Goal: Find specific page/section: Find specific page/section

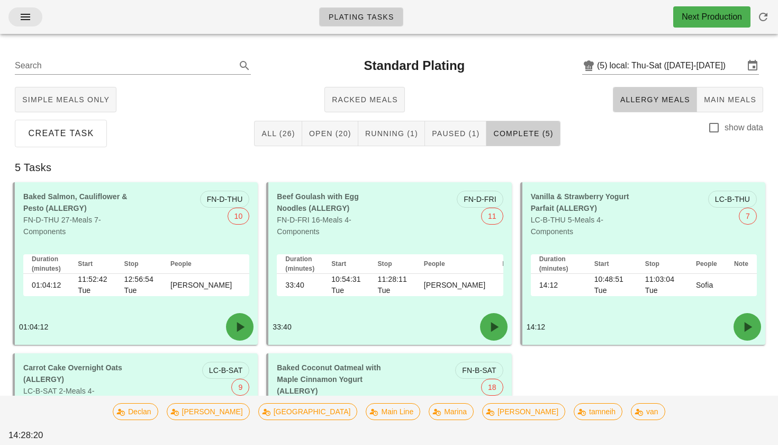
click at [28, 14] on icon "button" at bounding box center [25, 17] width 13 height 13
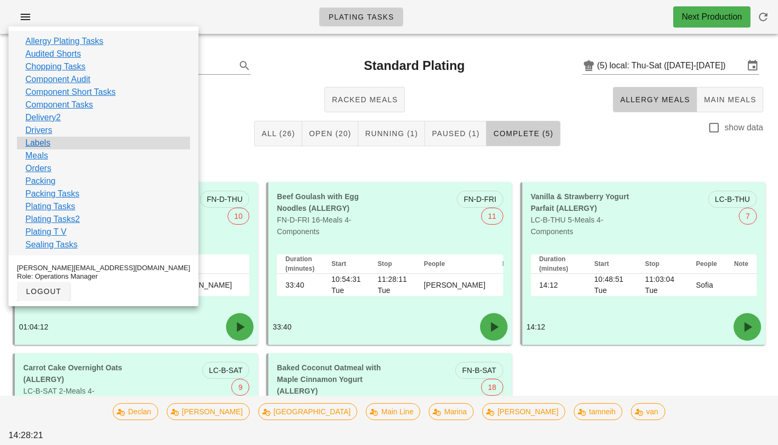
click at [44, 141] on link "Labels" at bounding box center [37, 143] width 25 height 13
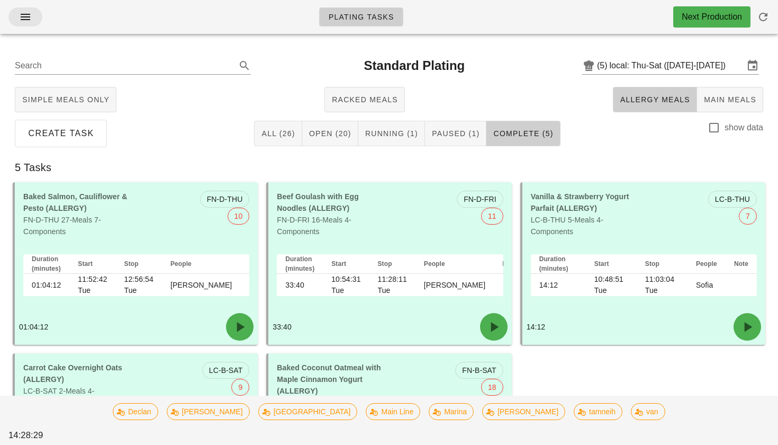
click at [17, 19] on span "button" at bounding box center [25, 17] width 17 height 13
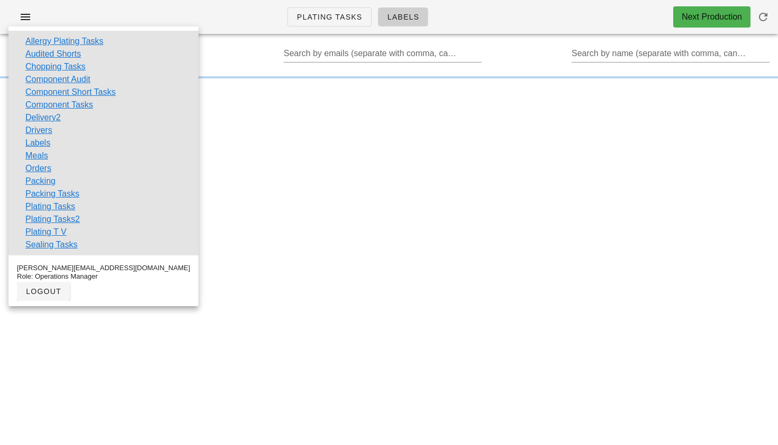
click at [307, 114] on div "Plating Tasks Labels Next Production (5) local: Thu-Sat ([DATE]-[DATE]) Search …" at bounding box center [389, 222] width 778 height 445
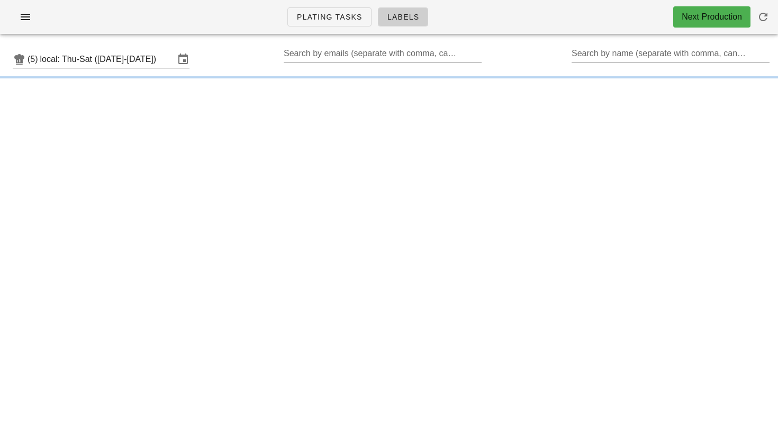
click at [129, 54] on input "local: Thu-Sat ([DATE]-[DATE])" at bounding box center [107, 59] width 134 height 17
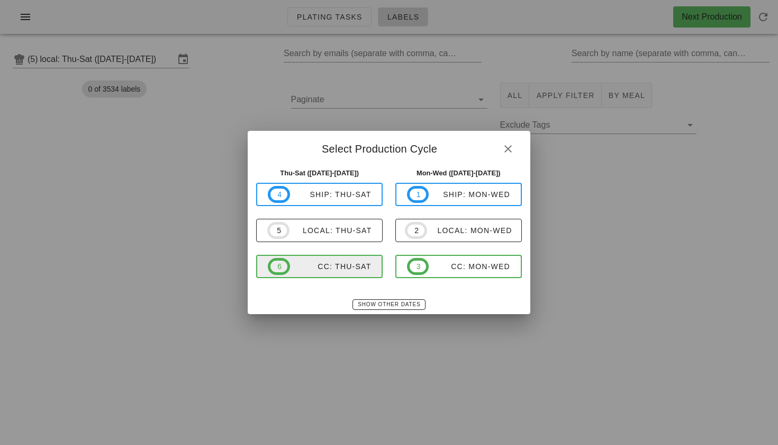
click at [312, 262] on div "CC: Thu-Sat" at bounding box center [331, 266] width 82 height 8
type input "CC: Thu-Sat ([DATE]-[DATE])"
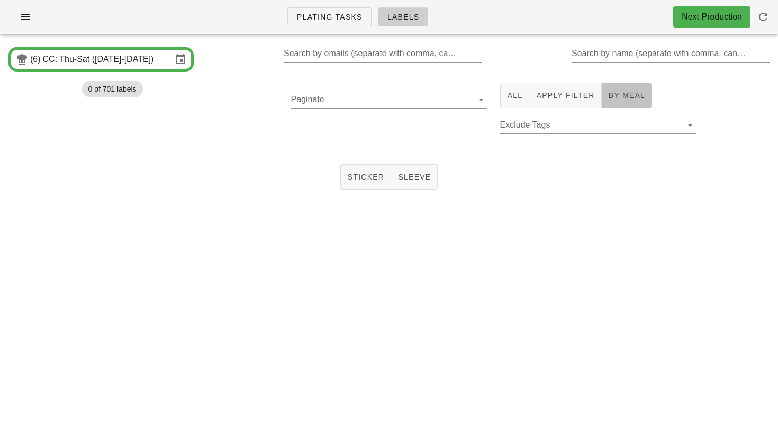
click at [628, 87] on button "By Meal" at bounding box center [627, 95] width 50 height 25
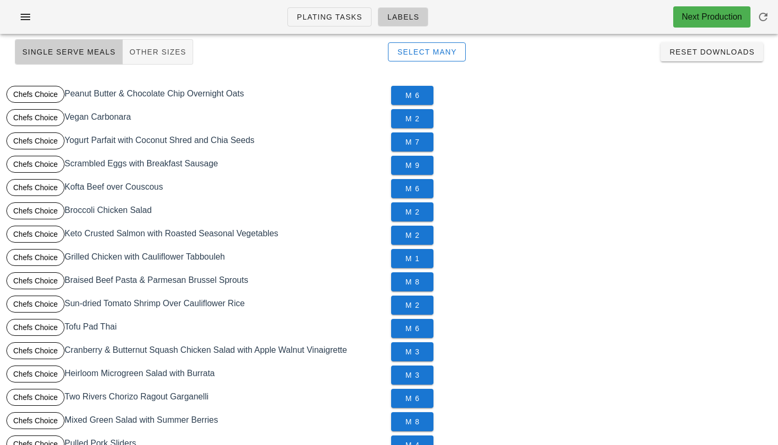
scroll to position [131, 0]
click at [163, 51] on span "Other Sizes" at bounding box center [157, 52] width 57 height 8
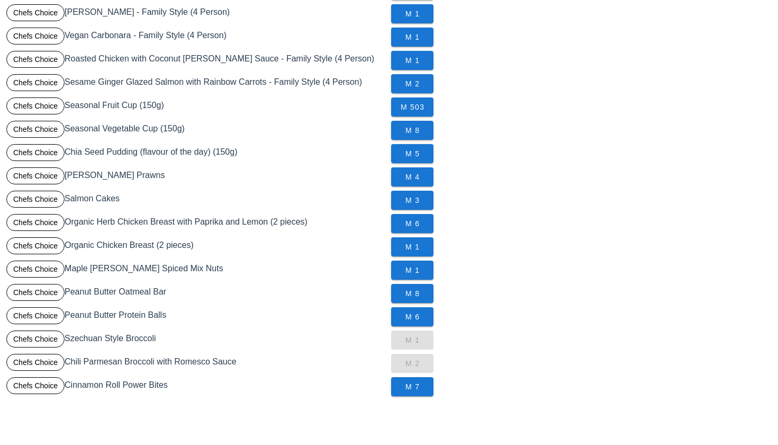
scroll to position [283, 0]
click at [417, 249] on span "M 1" at bounding box center [412, 246] width 25 height 8
